Goal: Task Accomplishment & Management: Manage account settings

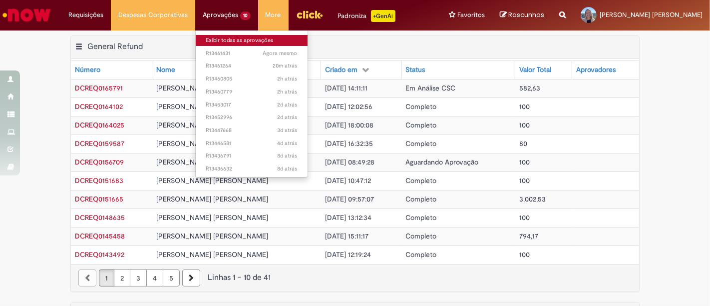
click at [225, 39] on link "Exibir todas as aprovações" at bounding box center [252, 40] width 112 height 11
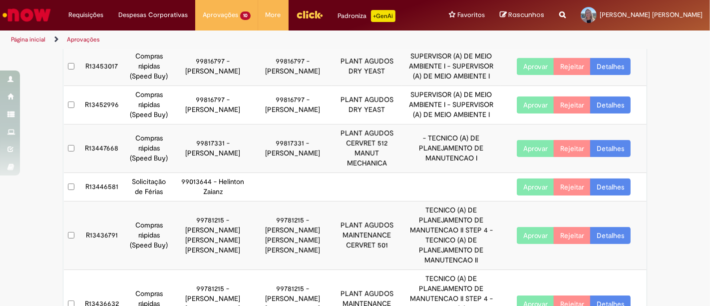
scroll to position [222, 0]
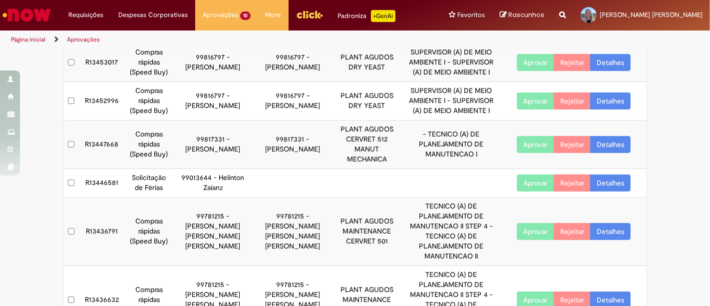
click at [529, 191] on button "Aprovar" at bounding box center [535, 182] width 37 height 17
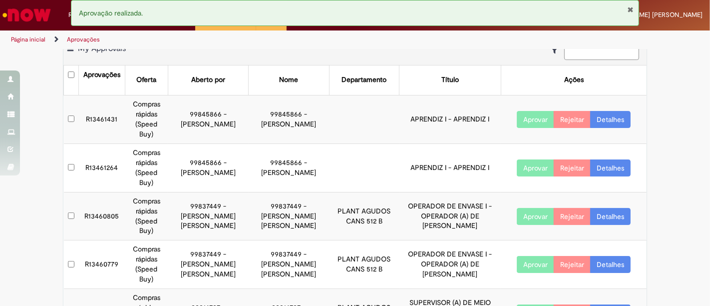
scroll to position [0, 0]
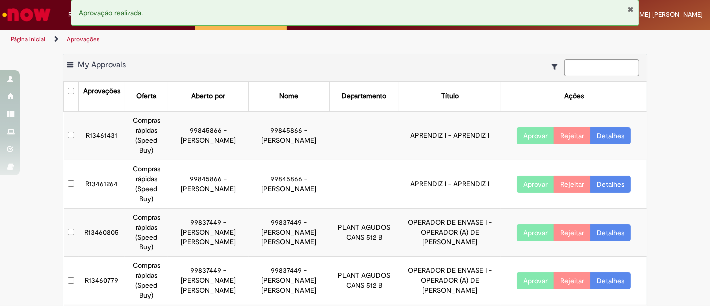
drag, startPoint x: 368, startPoint y: 93, endPoint x: 273, endPoint y: 93, distance: 94.9
click at [273, 93] on tr "Aprovações Oferta Aberto por Nome Departamento Título Ações" at bounding box center [355, 96] width 583 height 29
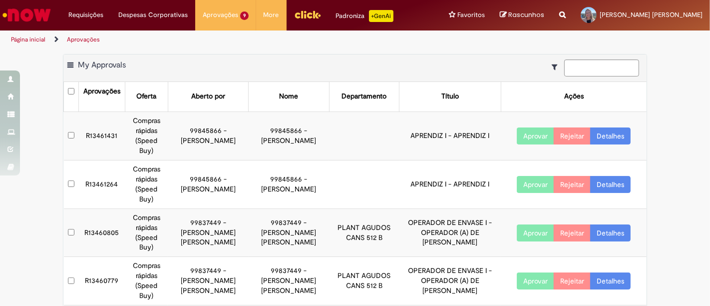
click at [342, 93] on div "Departamento" at bounding box center [364, 96] width 45 height 10
drag, startPoint x: 358, startPoint y: 92, endPoint x: 353, endPoint y: 93, distance: 5.2
click at [358, 92] on th "Departamento" at bounding box center [364, 96] width 70 height 29
